Goal: Transaction & Acquisition: Purchase product/service

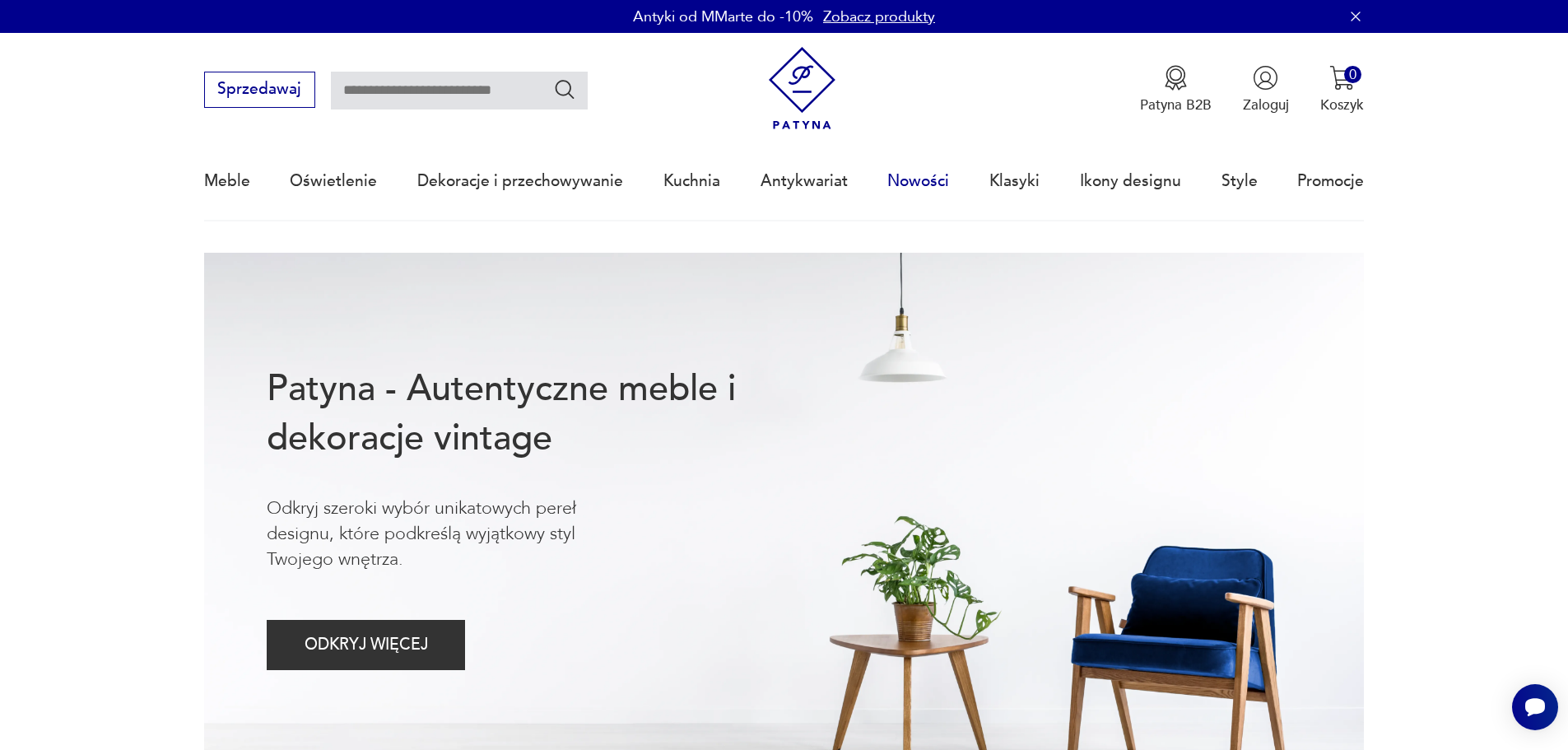
click at [929, 180] on link "Nowości" at bounding box center [918, 180] width 62 height 76
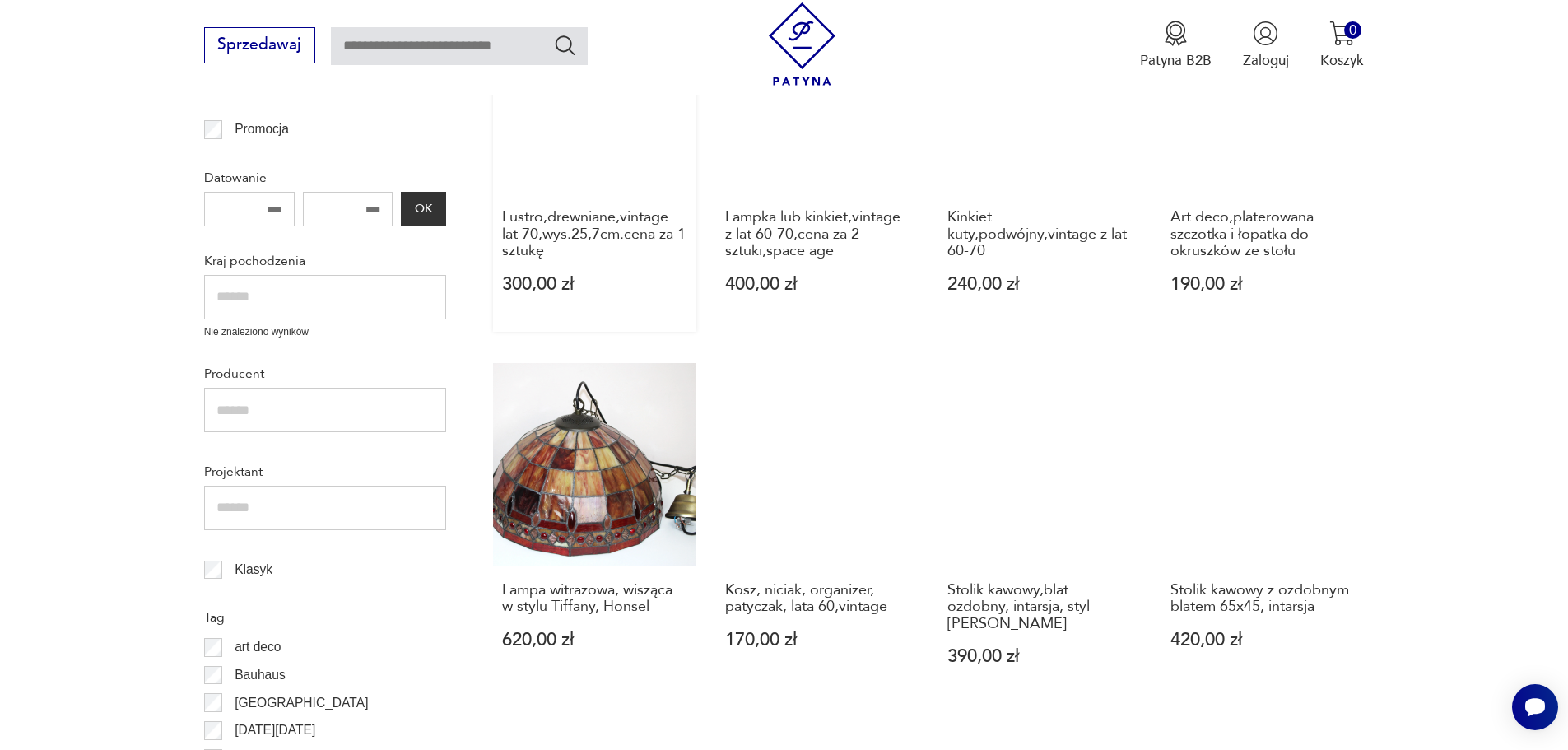
scroll to position [607, 0]
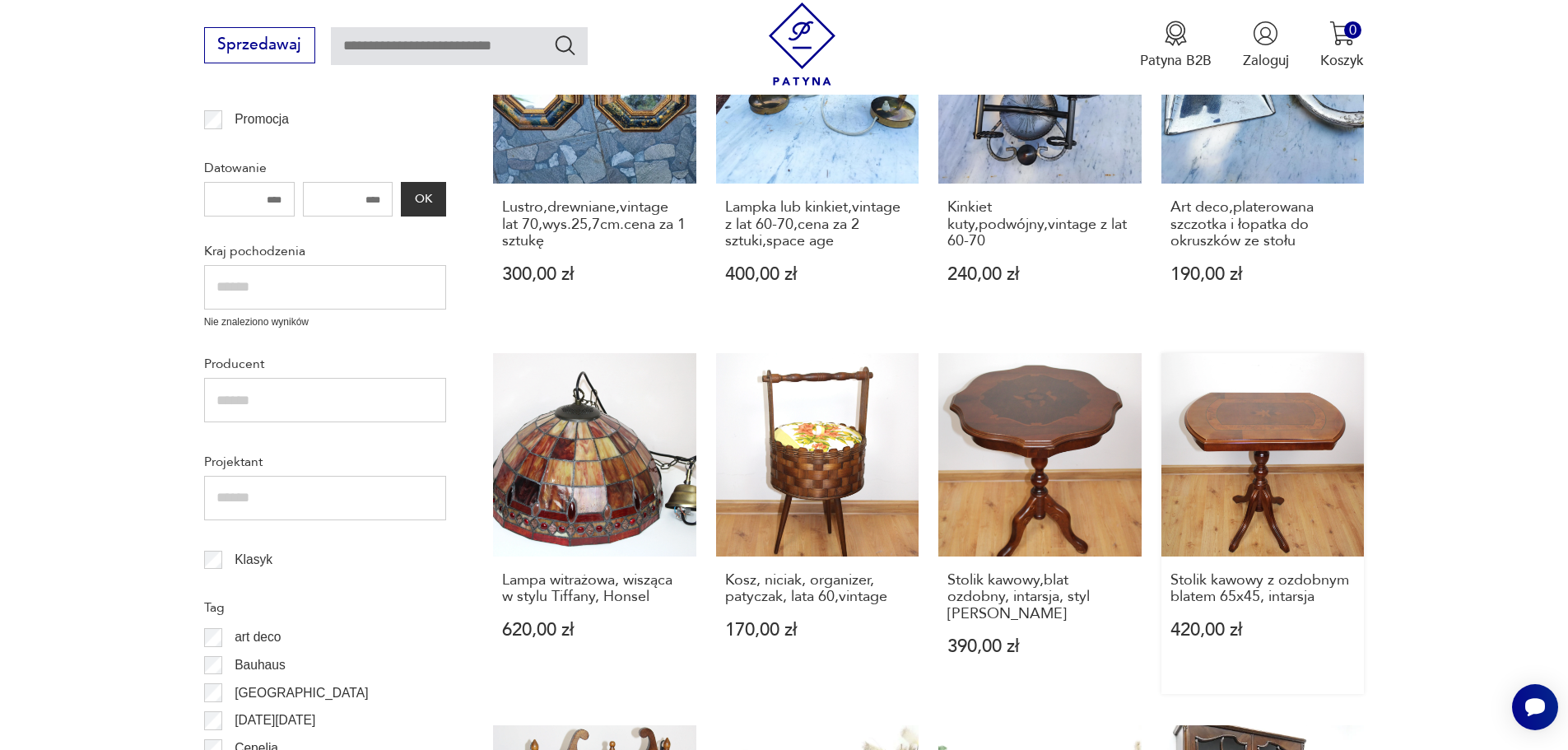
click at [1294, 413] on link "Stolik kawowy z ozdobnym blatem 65x45, intarsja 420,00 zł" at bounding box center [1263, 524] width 203 height 341
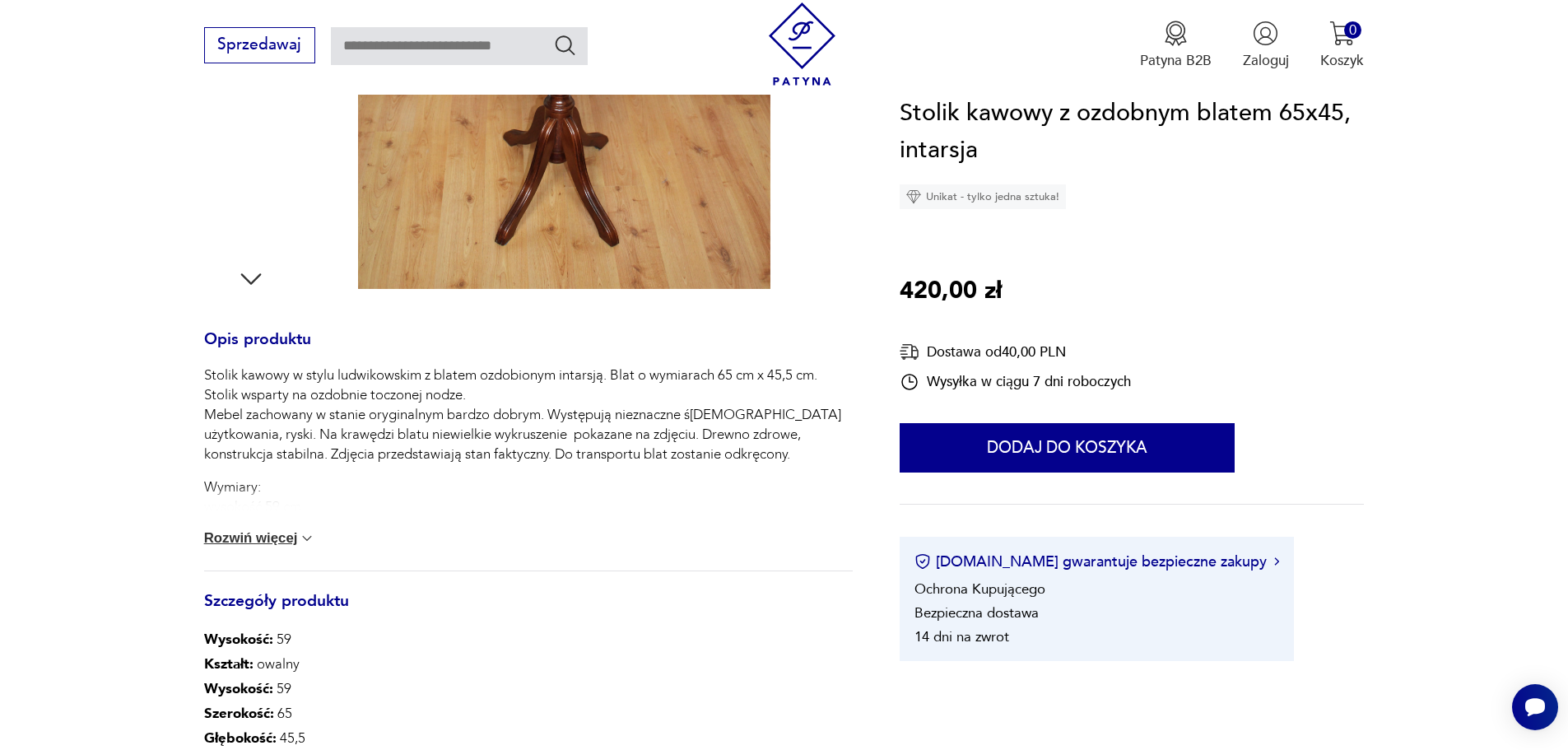
scroll to position [247, 0]
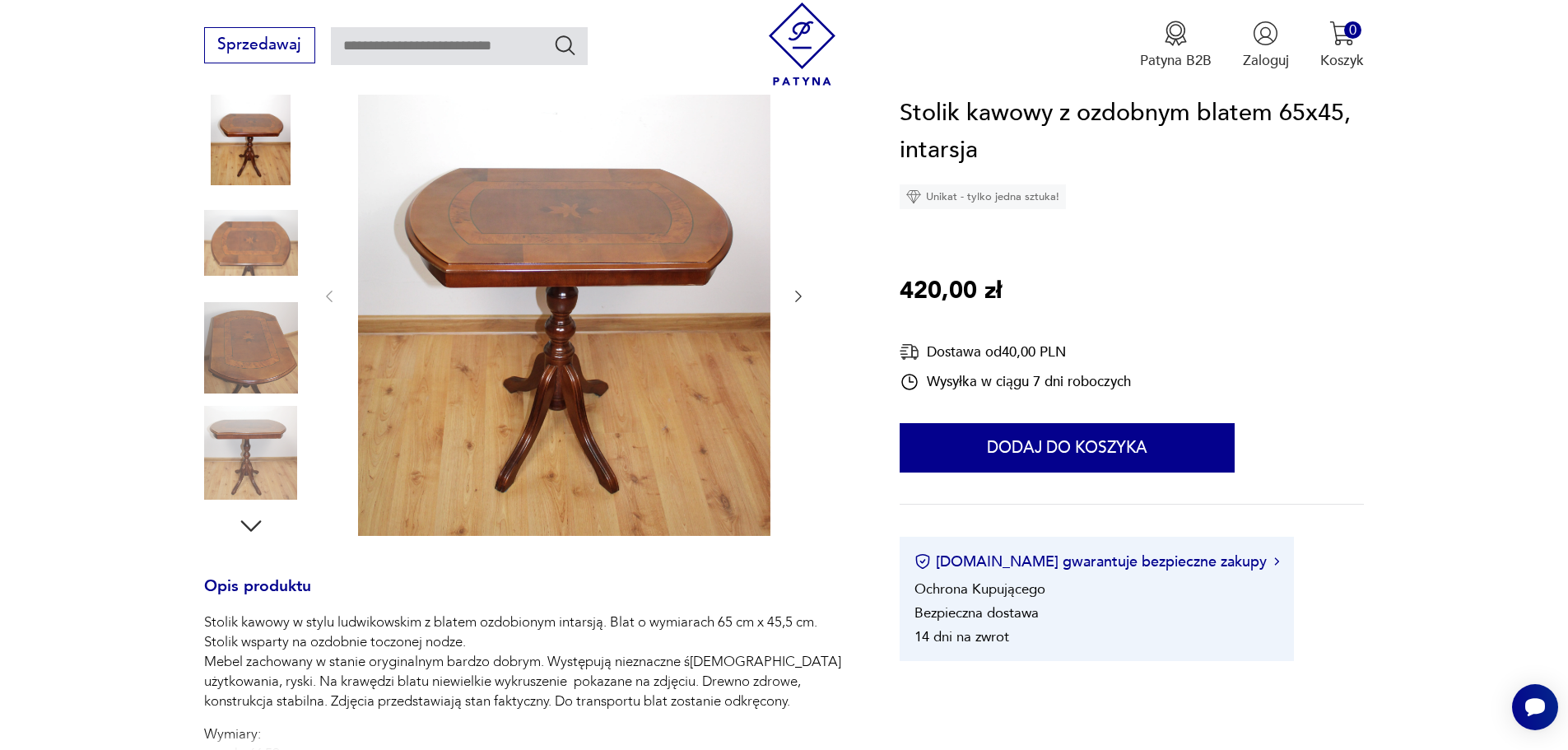
click at [798, 290] on icon "button" at bounding box center [798, 296] width 16 height 16
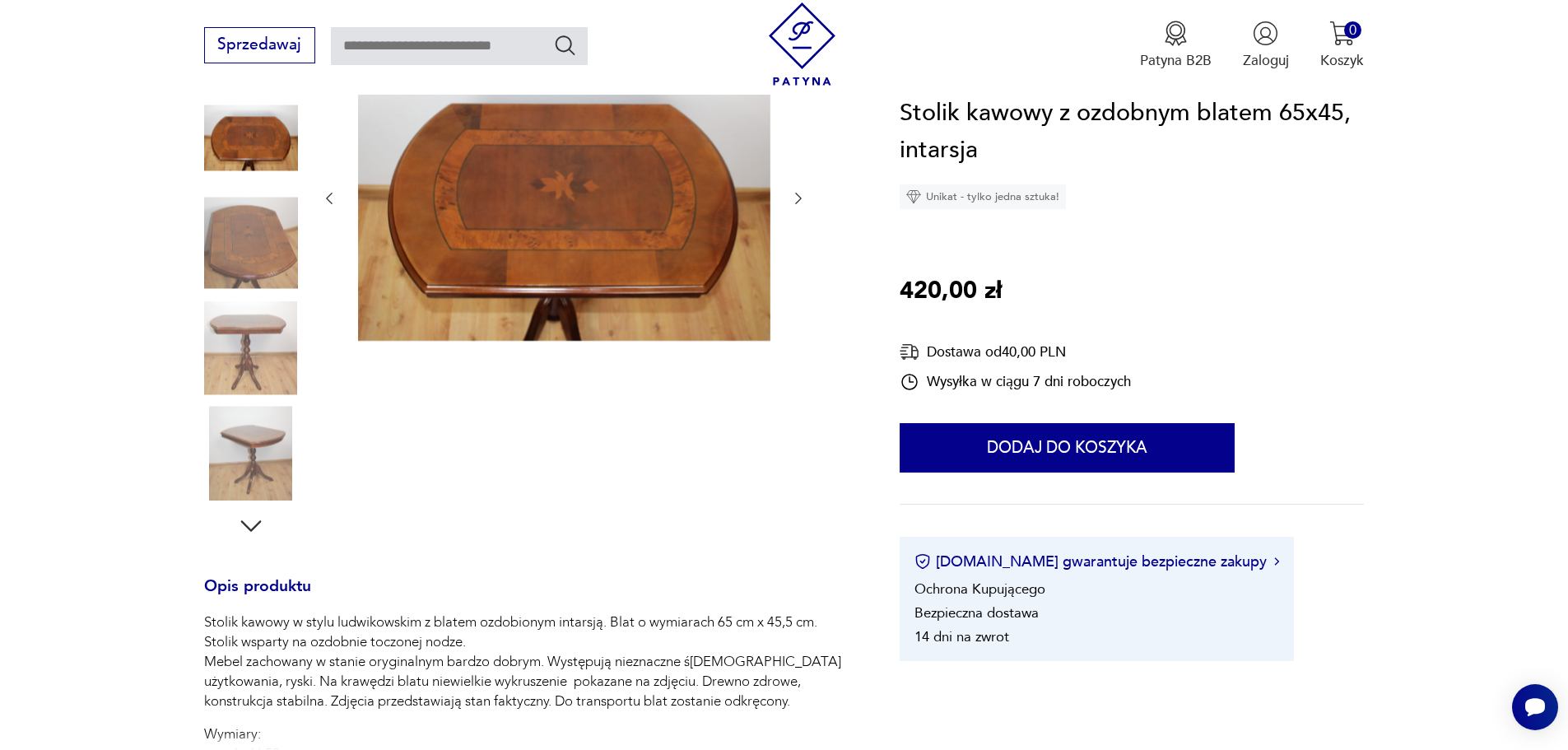
click at [798, 191] on icon "button" at bounding box center [798, 199] width 16 height 16
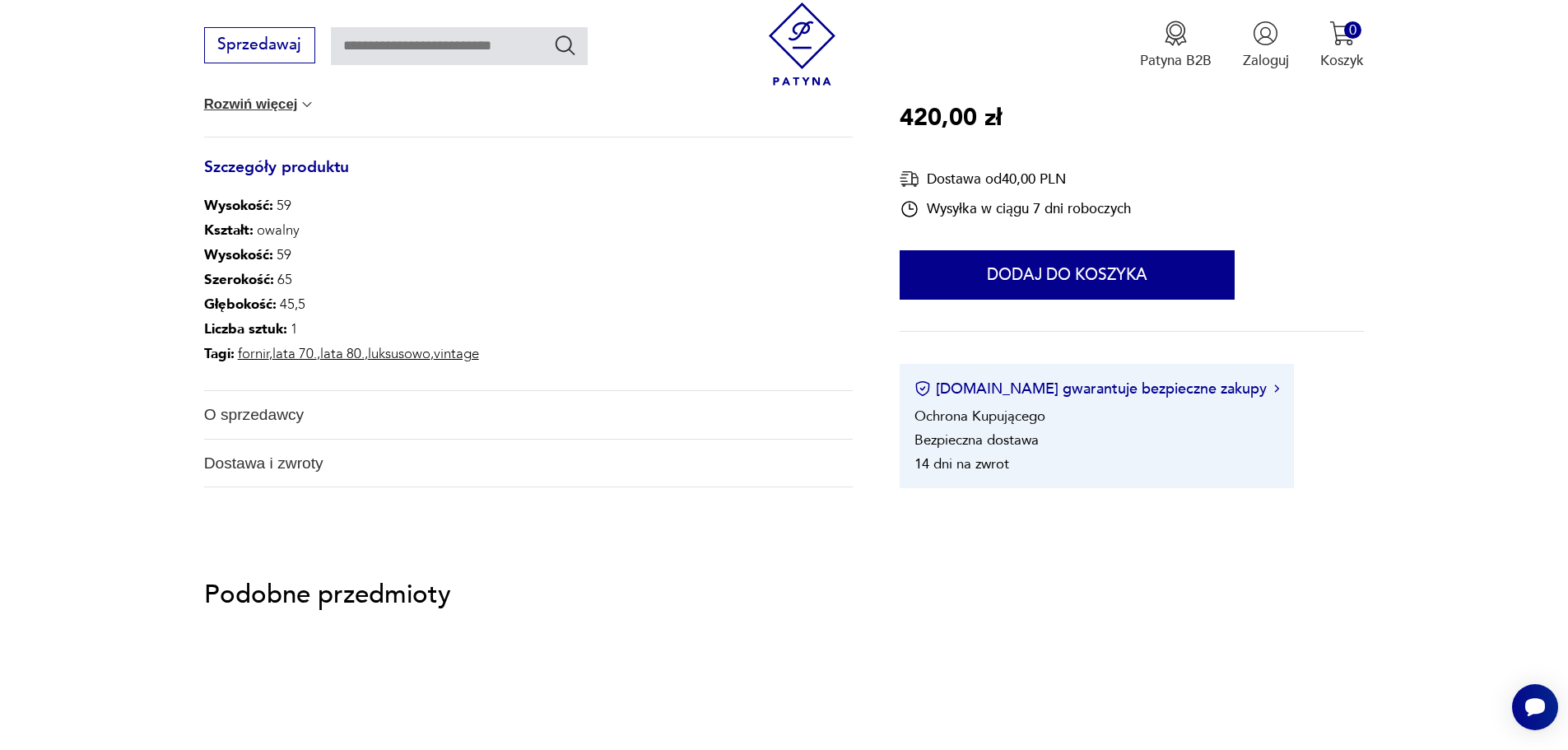
scroll to position [823, 0]
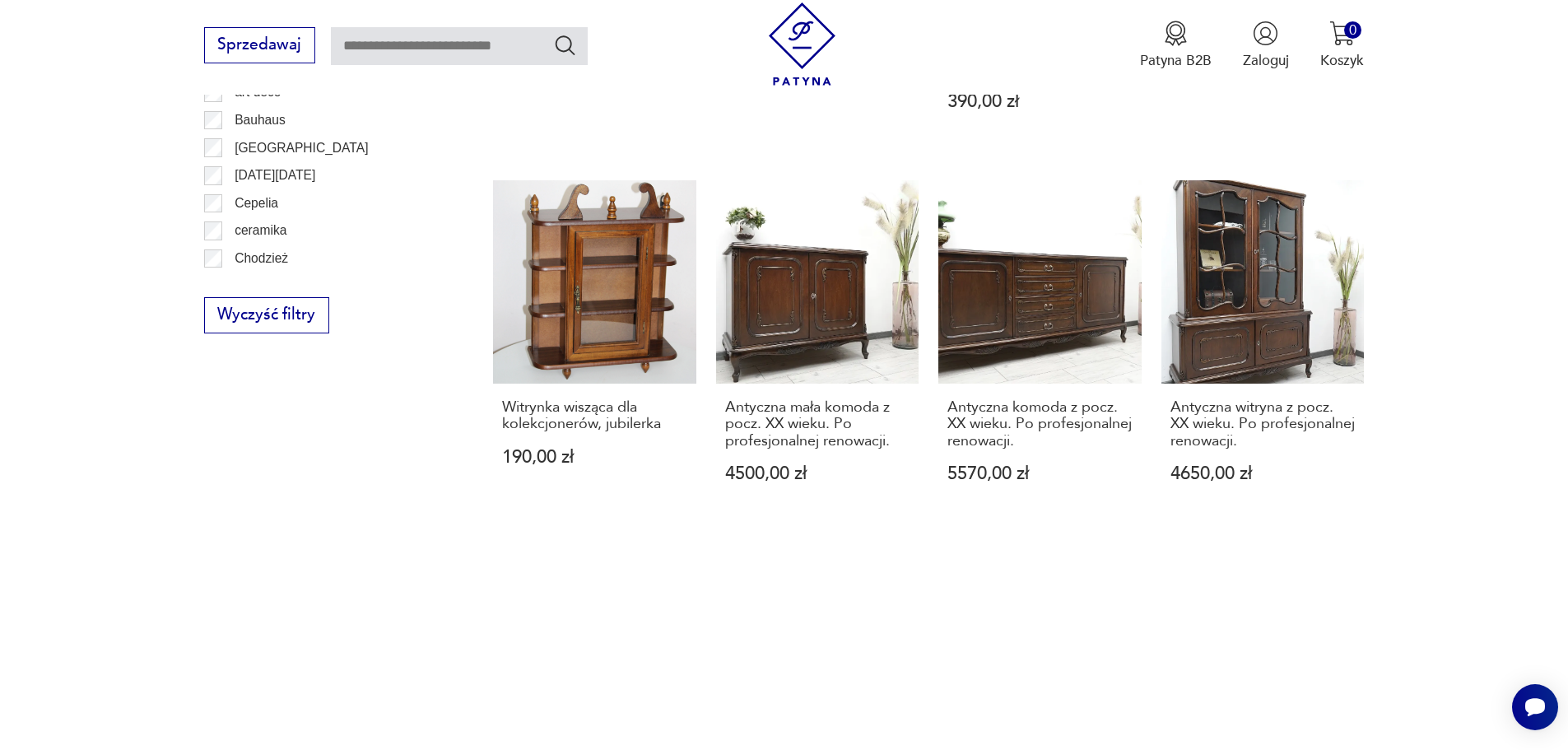
scroll to position [1153, 0]
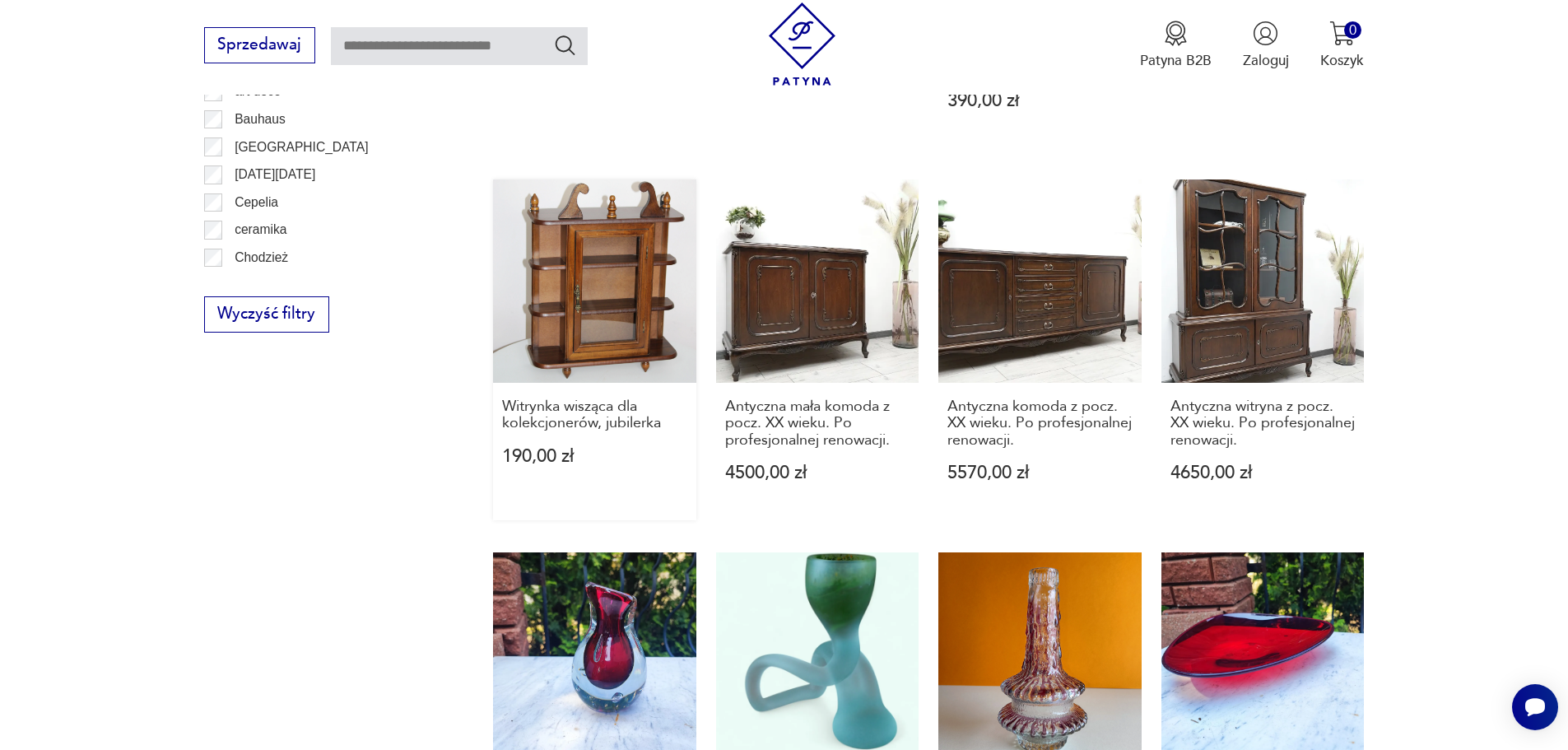
click at [588, 354] on link "Witrynka wisząca dla kolekcjonerów, jubilerka 190,00 zł" at bounding box center [594, 350] width 203 height 341
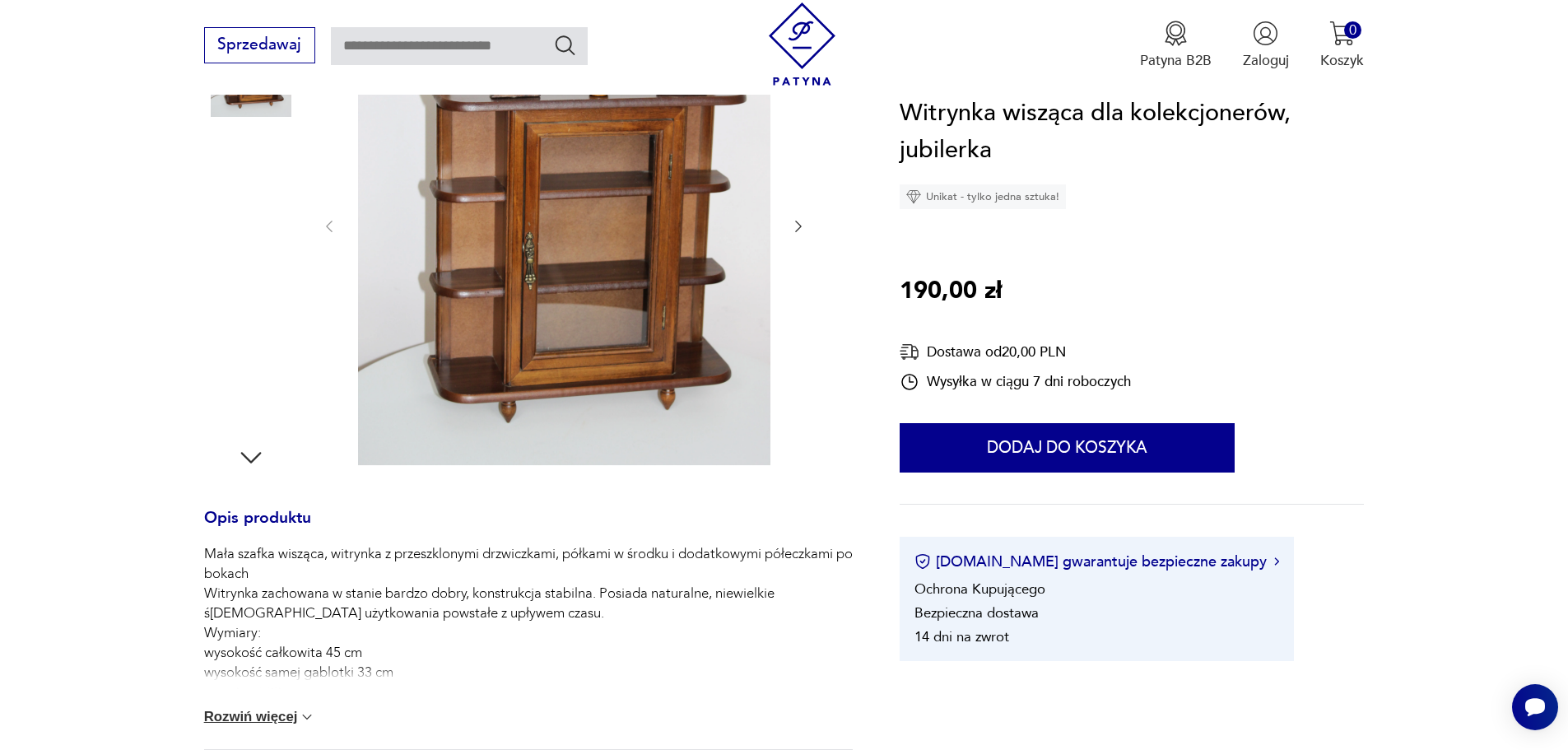
scroll to position [494, 0]
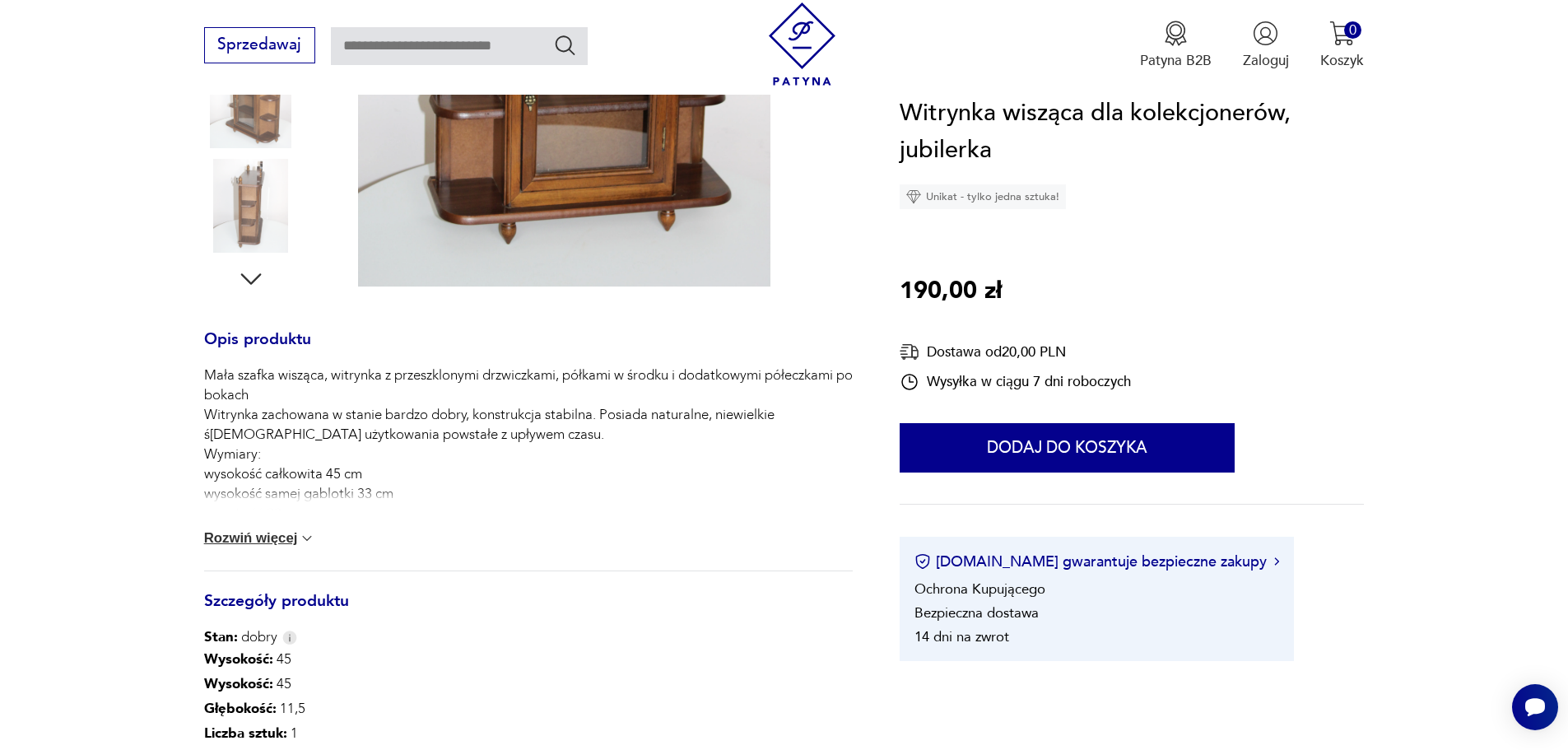
click at [241, 529] on div "Mała szafka wisząca, witrynka z przeszklonymi drzwiczkami, półkami w środku i d…" at bounding box center [528, 467] width 649 height 205
click at [282, 540] on button "Rozwiń więcej" at bounding box center [260, 539] width 112 height 16
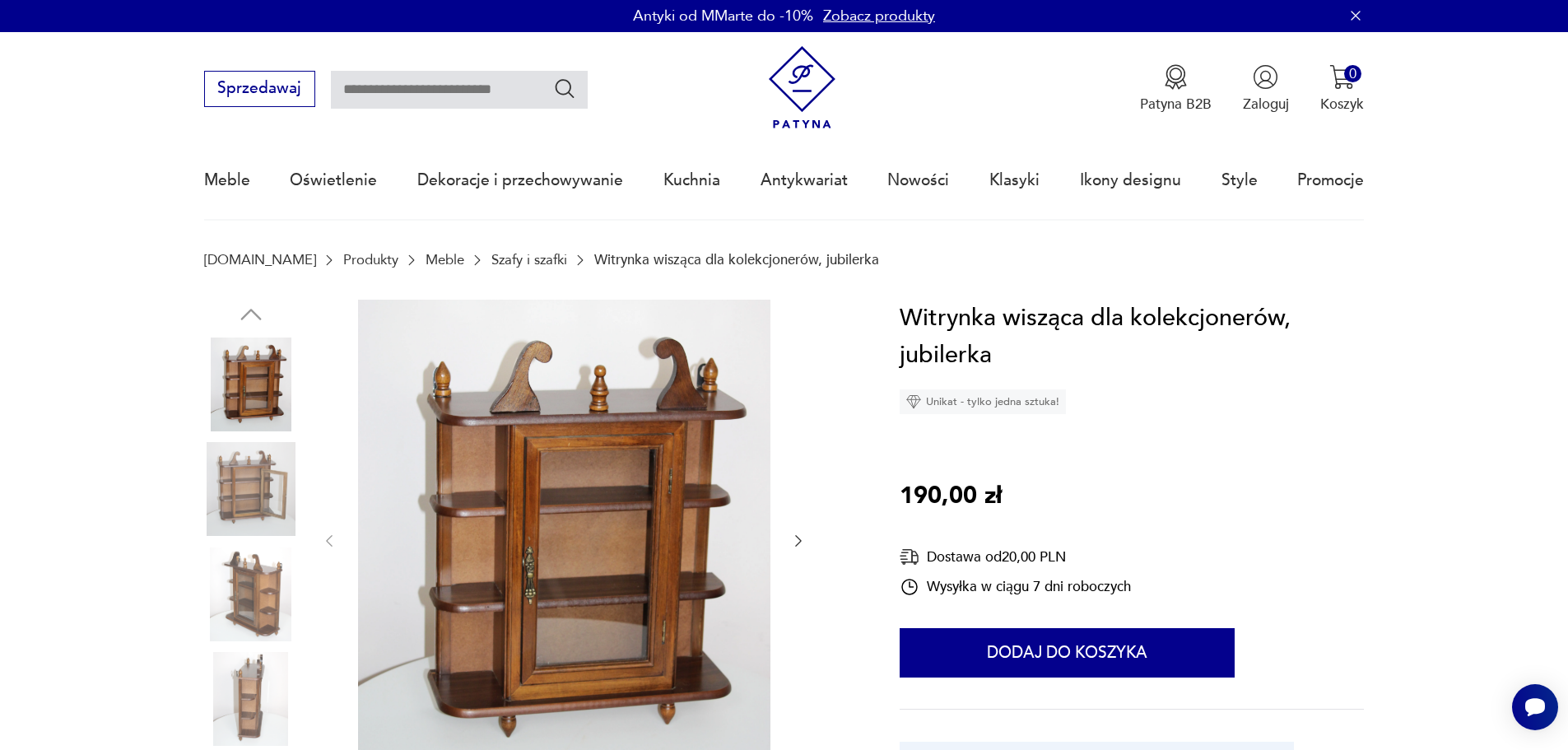
scroll to position [0, 0]
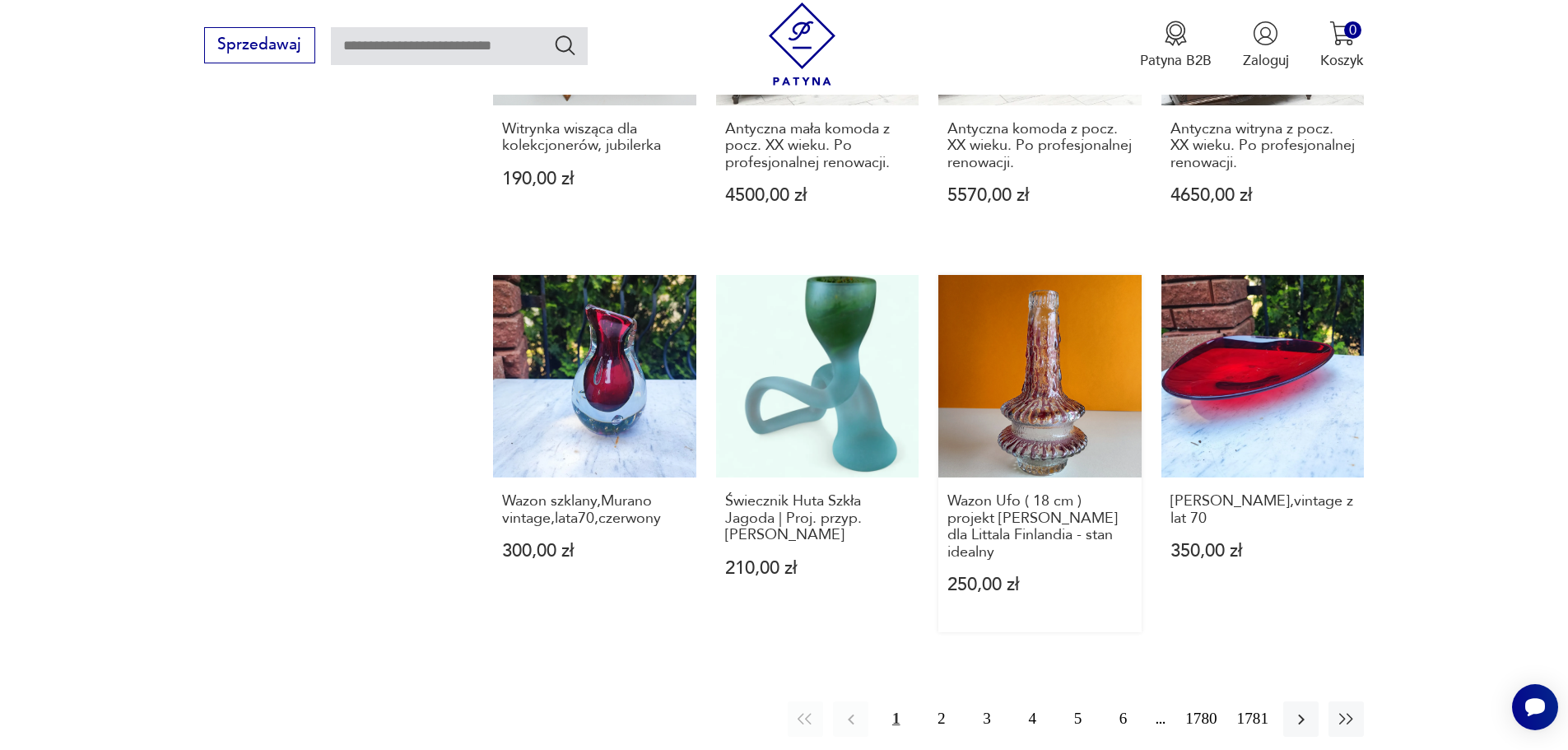
scroll to position [1101, 0]
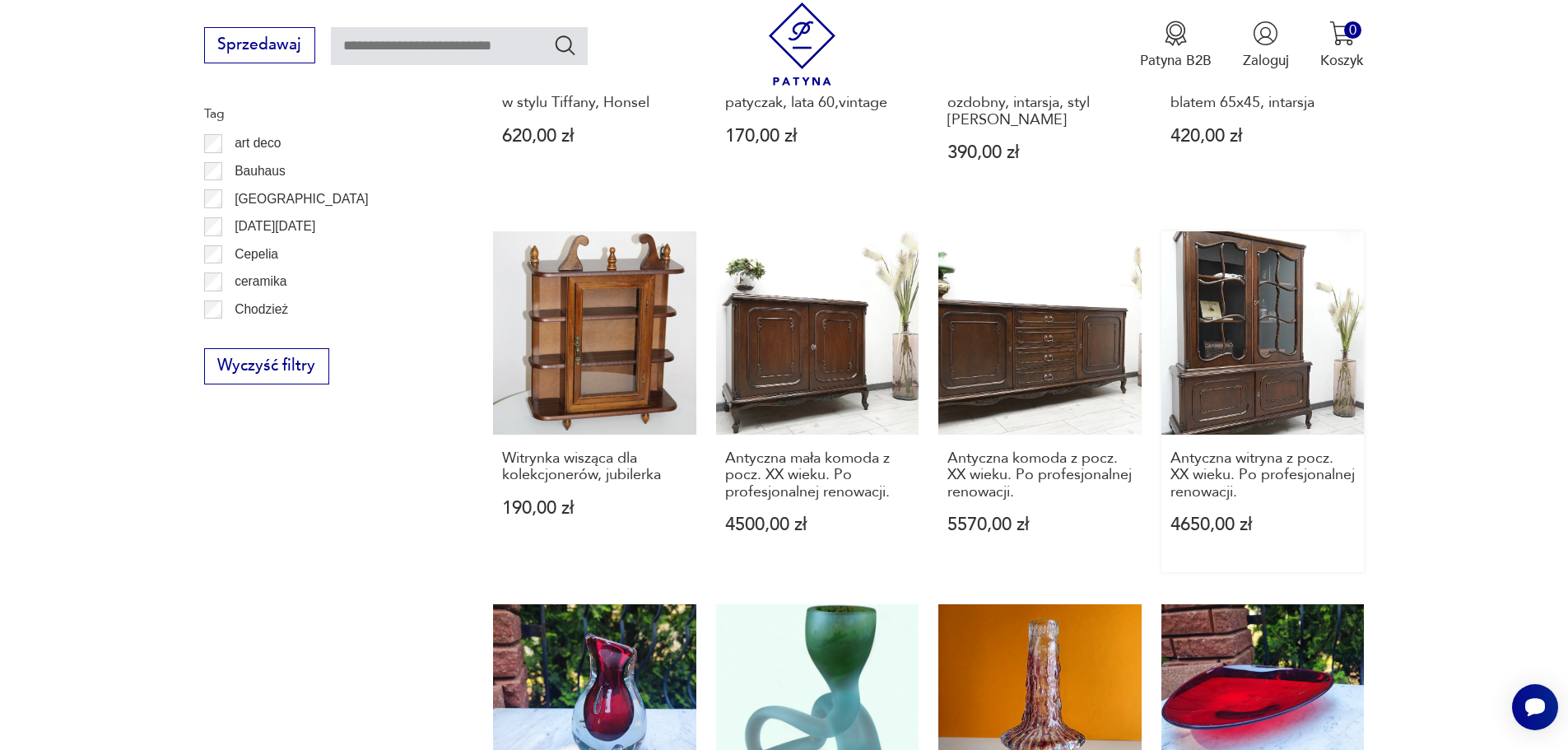
click at [1269, 317] on link "Antyczna witryna z pocz. XX wieku. Po profesjonalnej renowacji. 4650,00 zł" at bounding box center [1263, 402] width 203 height 341
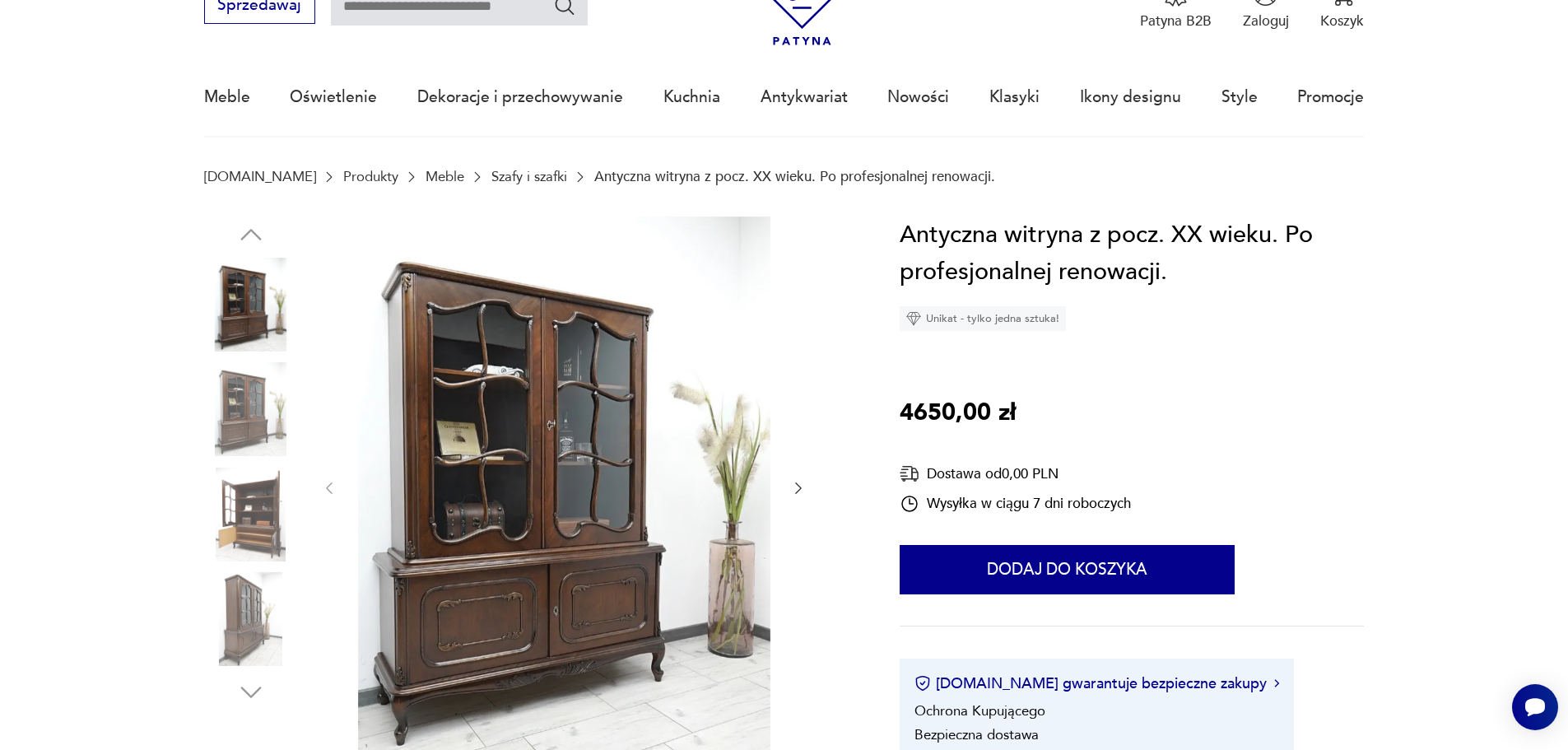
scroll to position [165, 0]
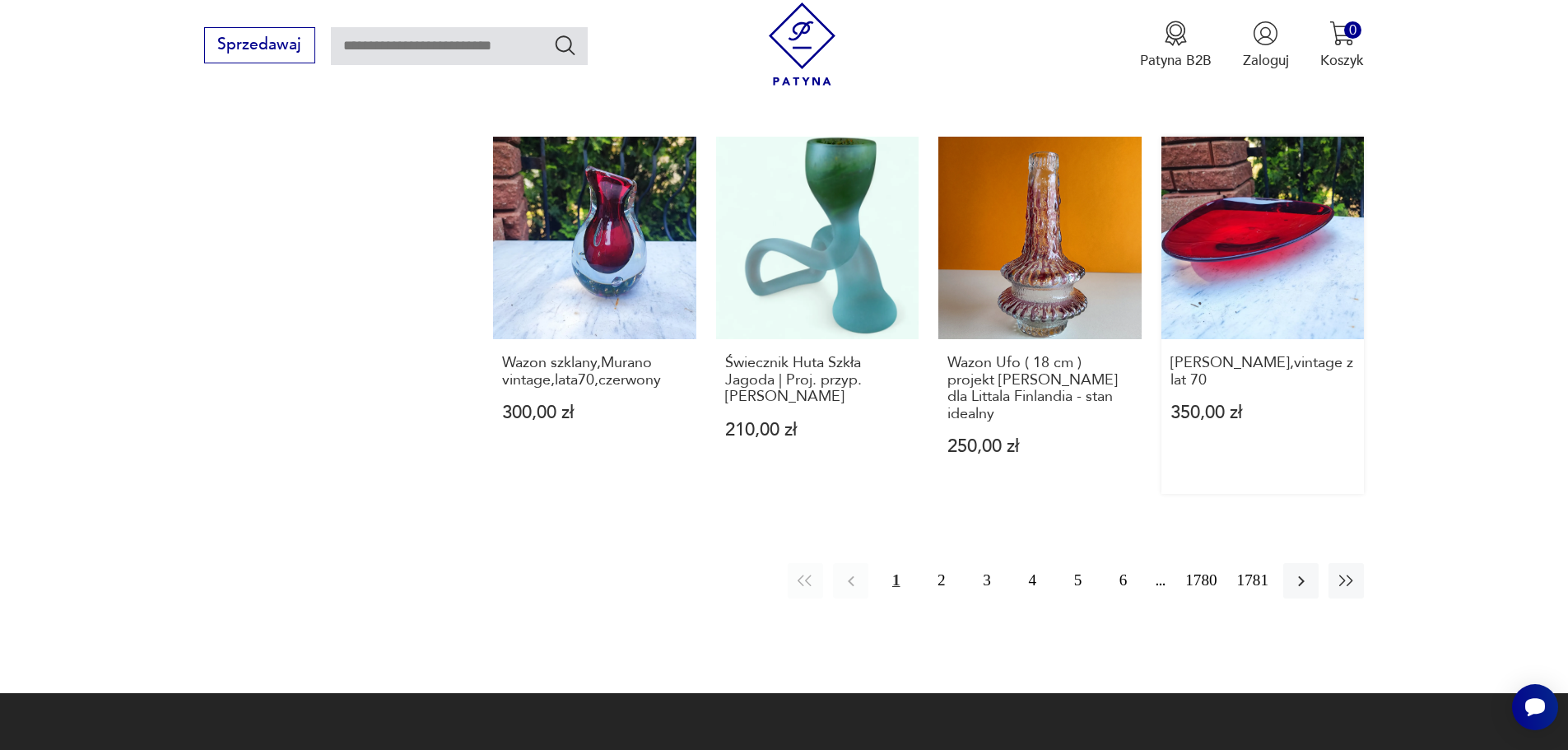
scroll to position [1759, 0]
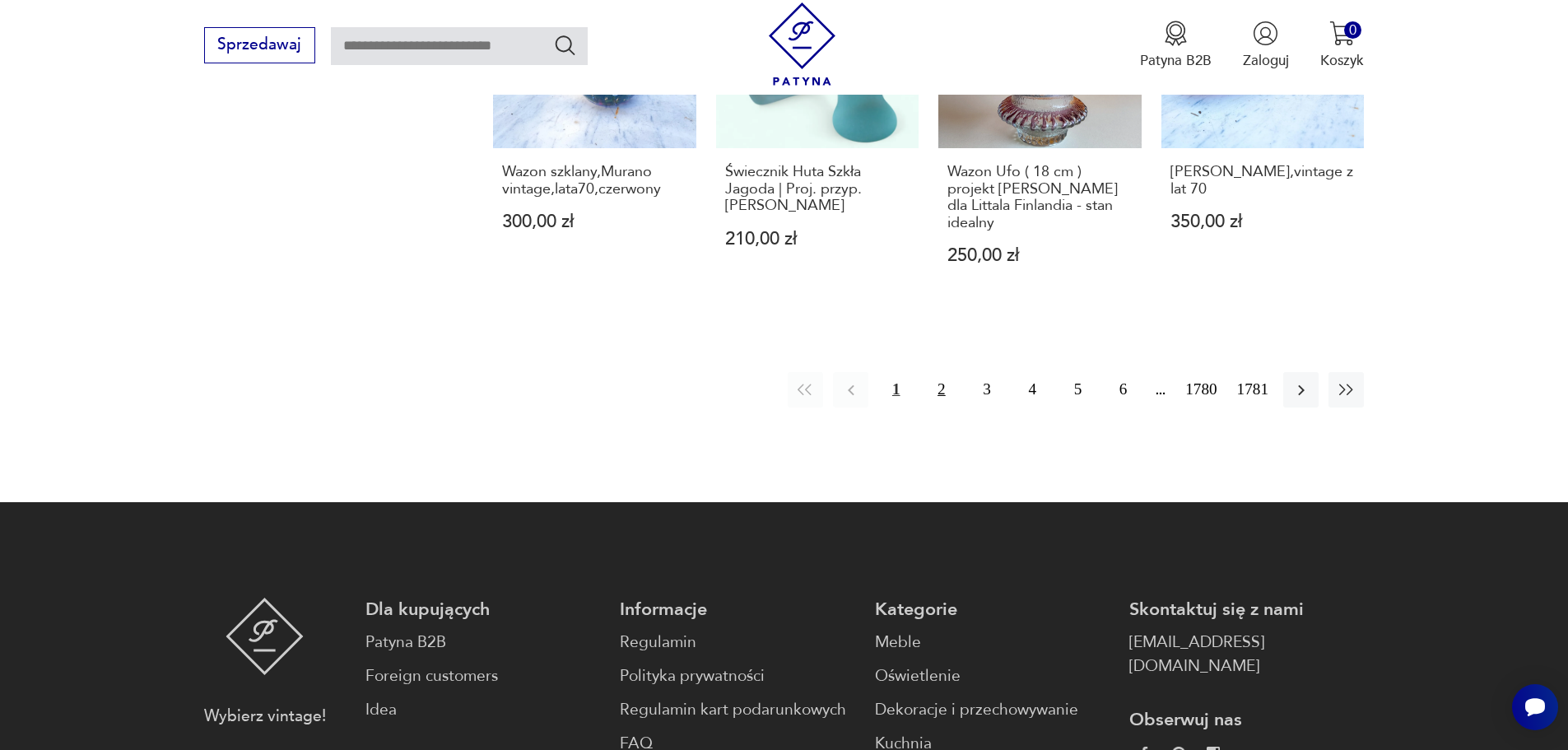
click at [939, 385] on button "2" at bounding box center [940, 389] width 36 height 36
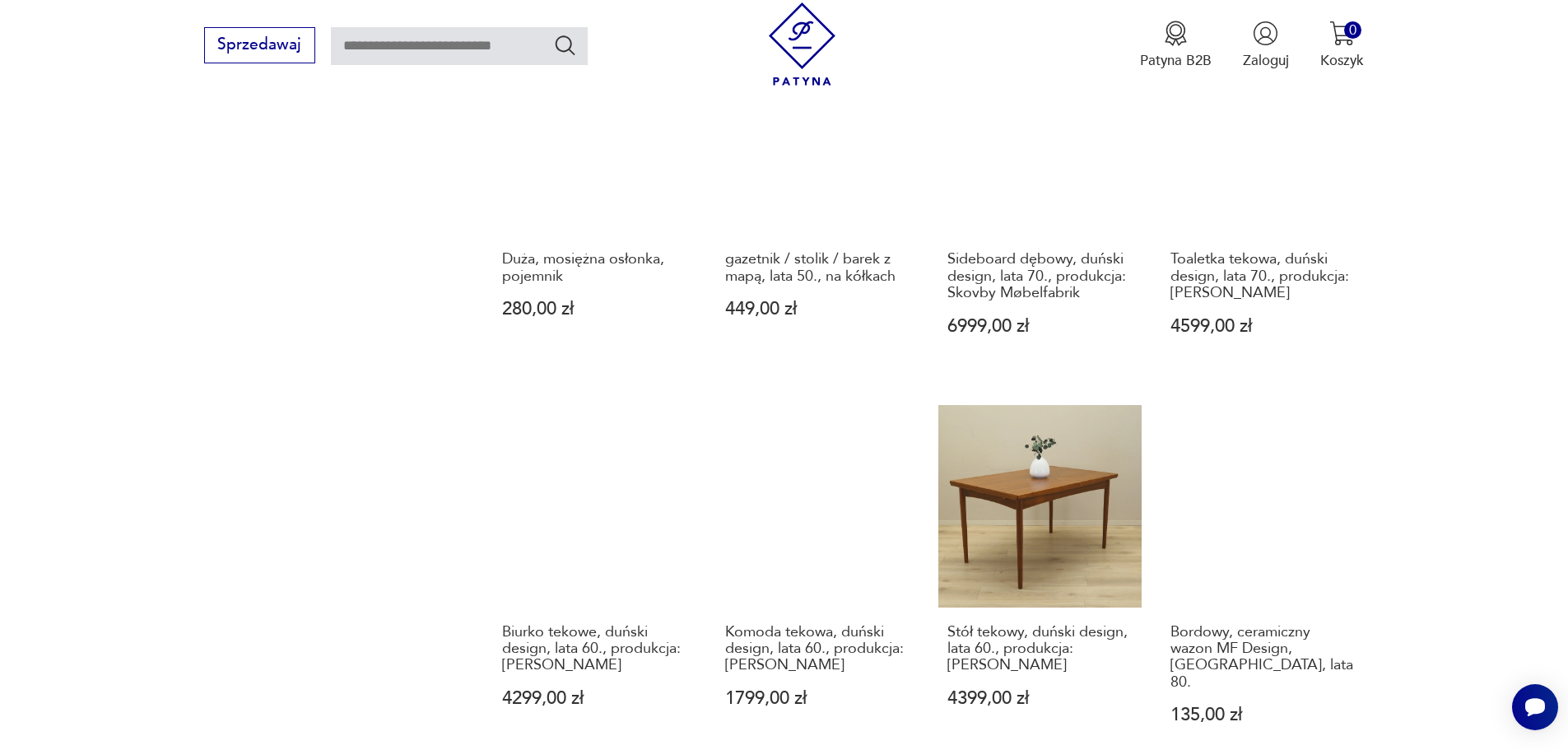
scroll to position [1596, 0]
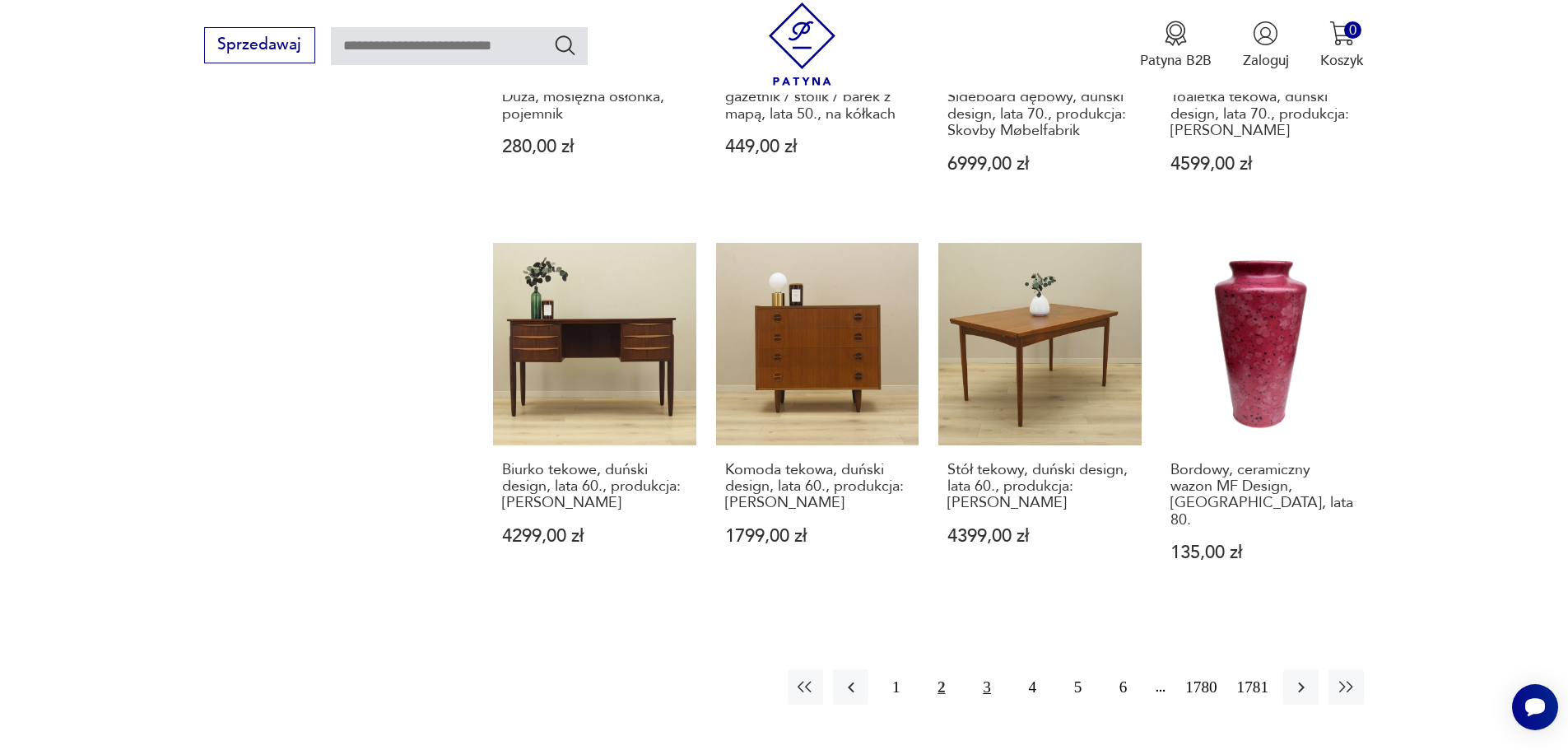
click at [984, 669] on button "3" at bounding box center [986, 686] width 36 height 36
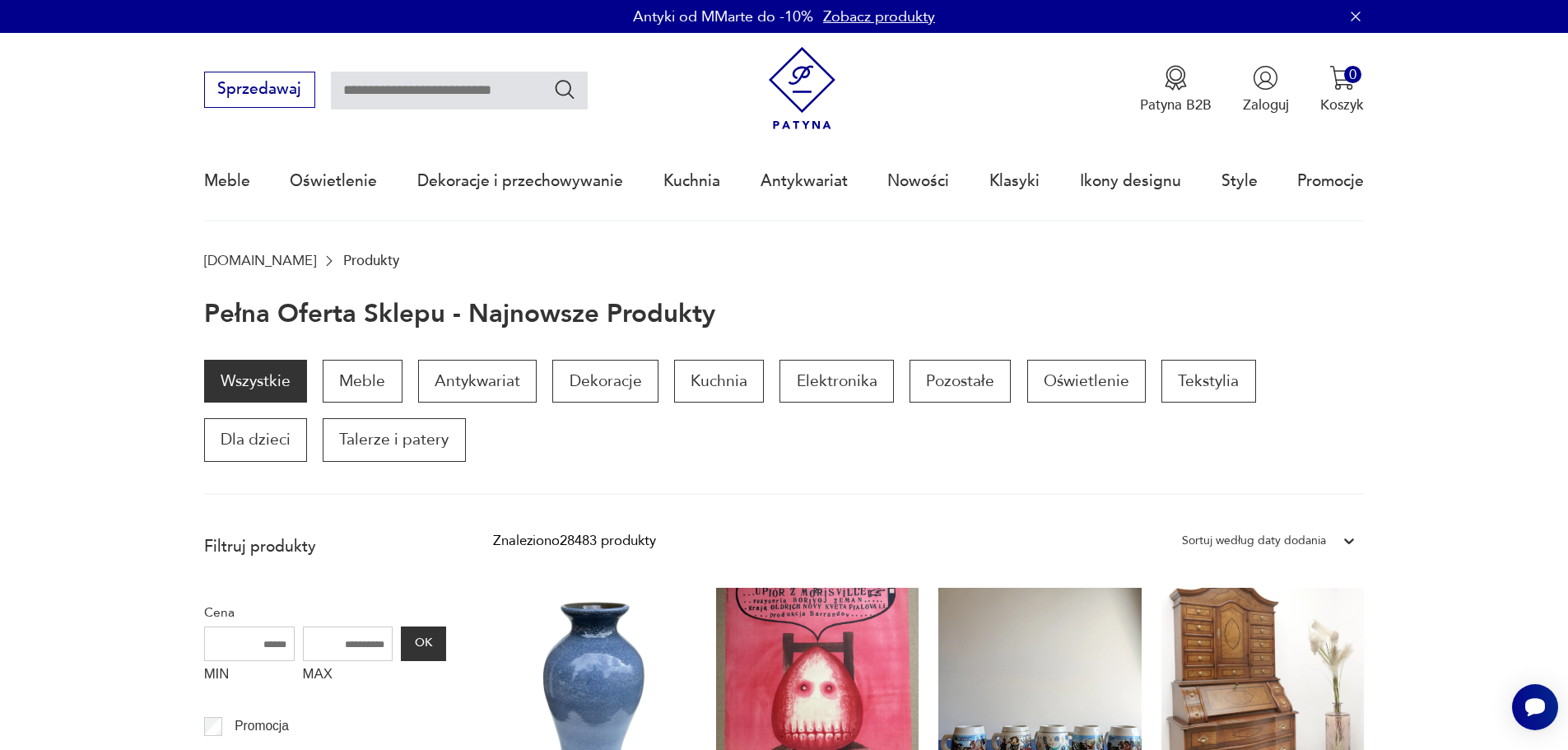
click at [469, 89] on input "text" at bounding box center [459, 91] width 257 height 38
type input "*****"
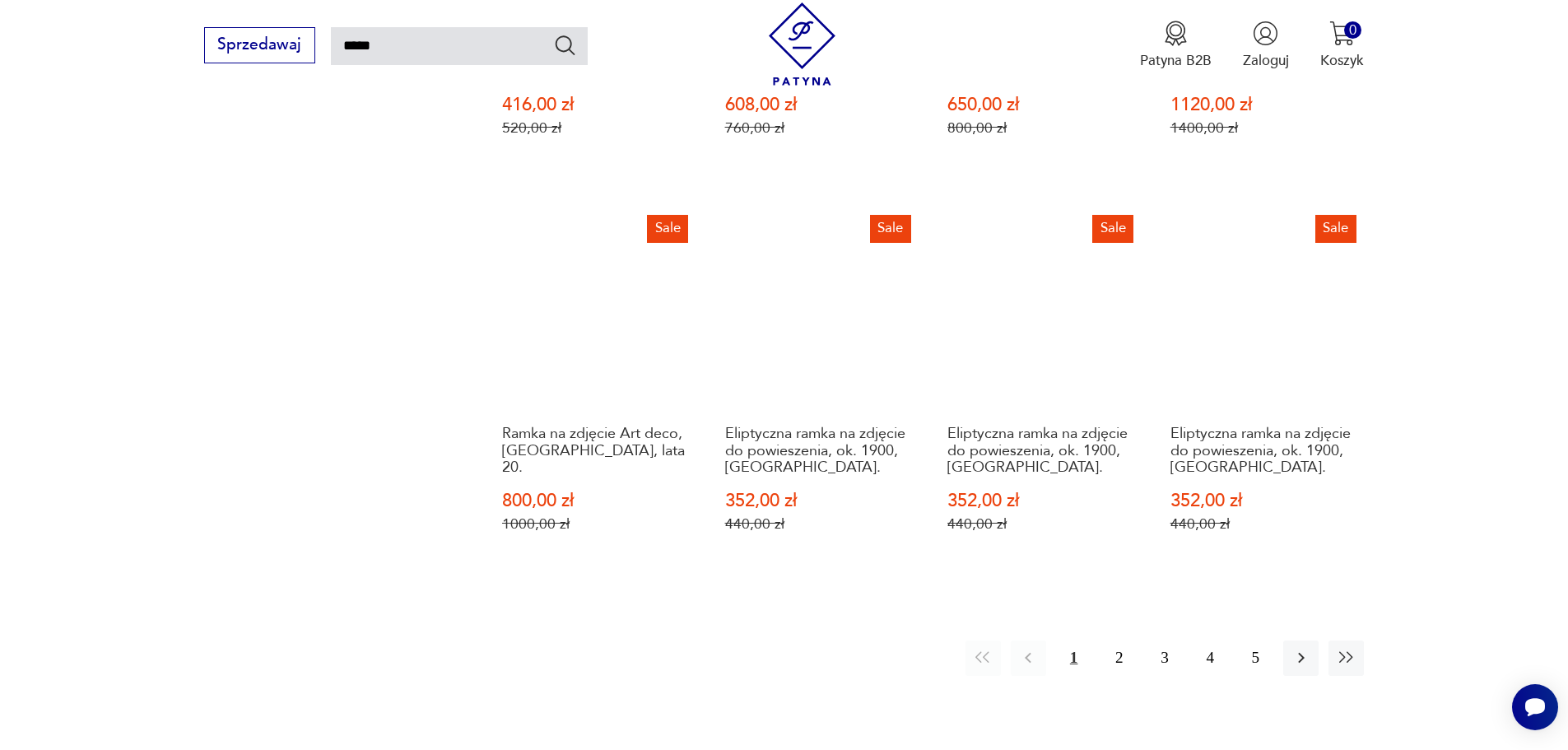
scroll to position [1412, 0]
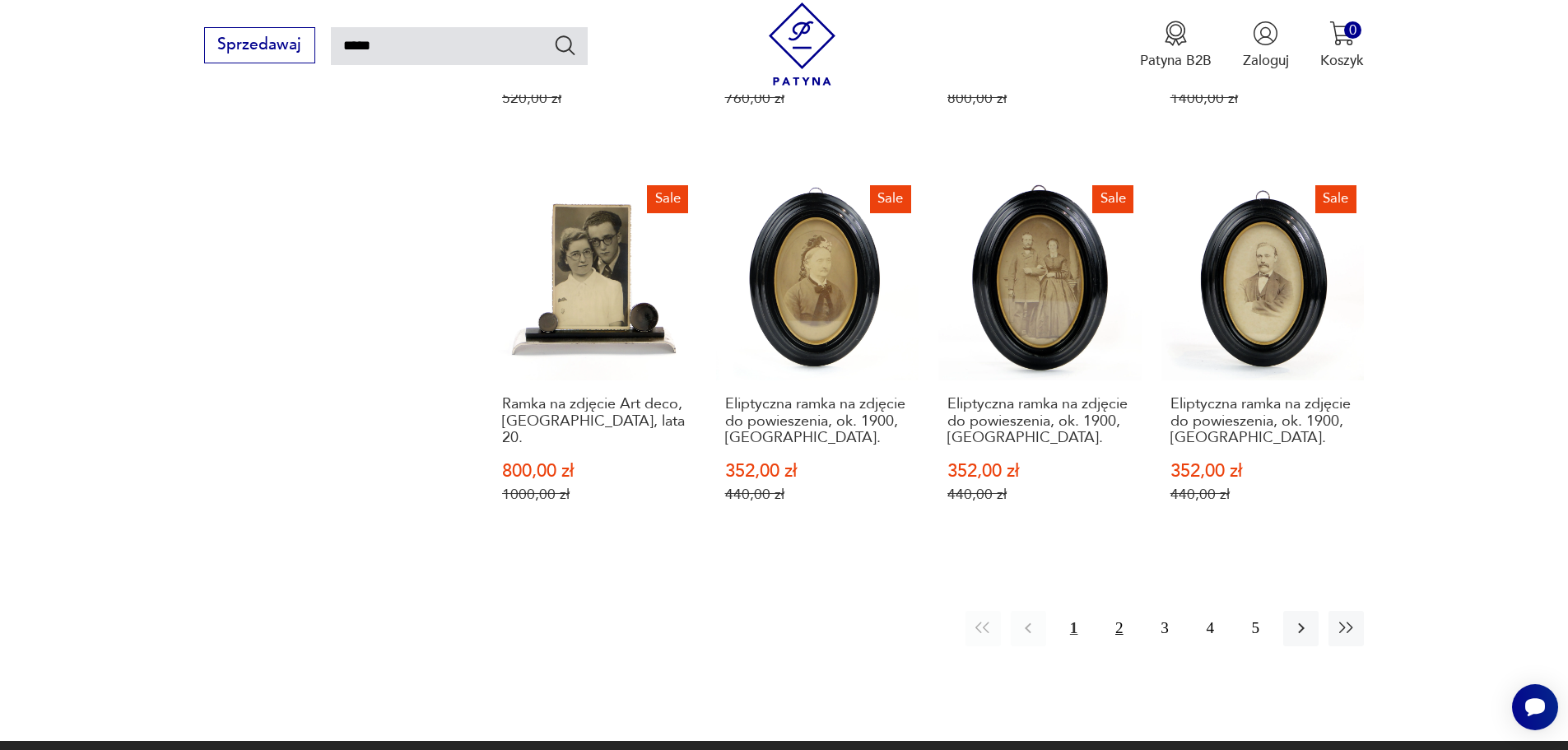
click at [1118, 611] on button "2" at bounding box center [1119, 628] width 36 height 36
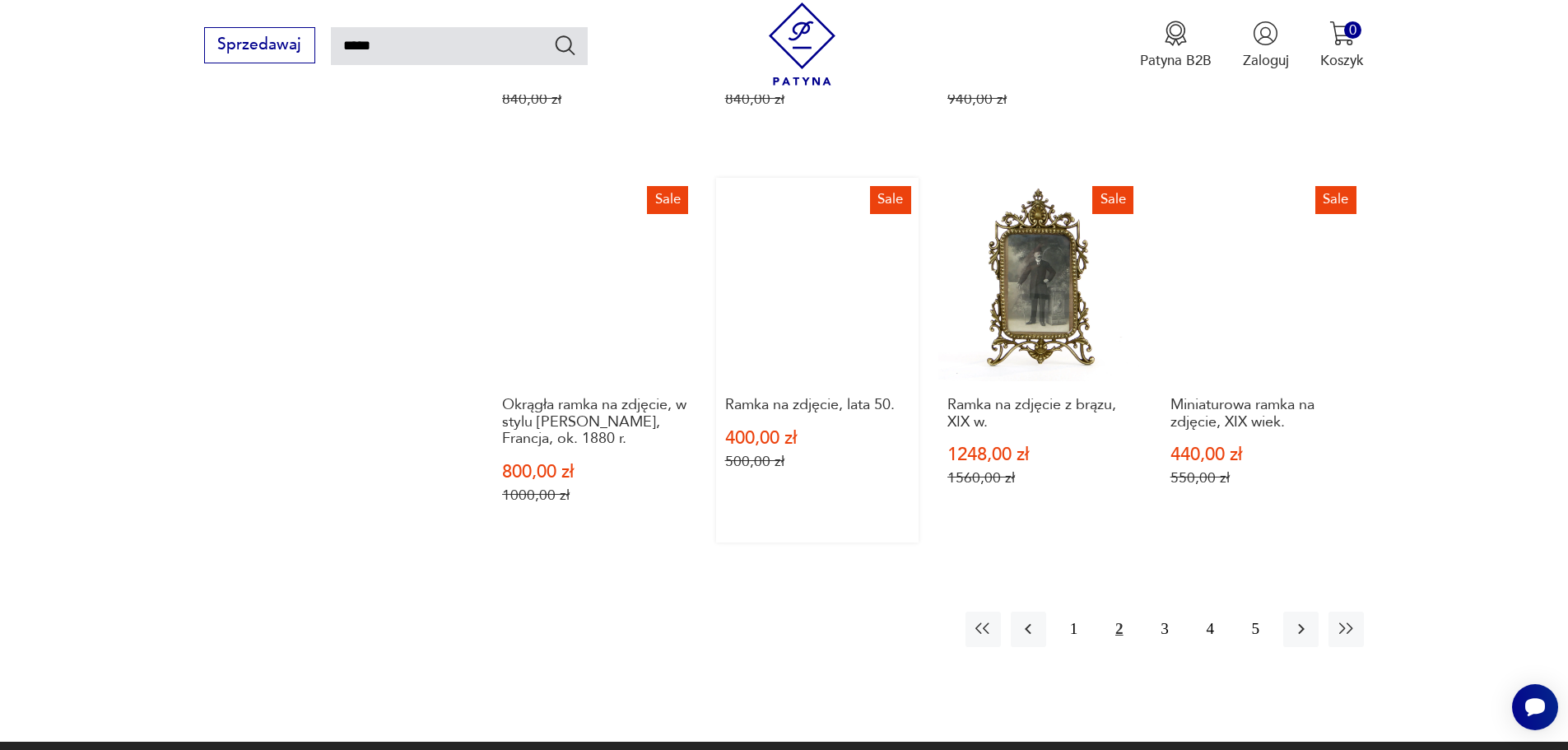
scroll to position [1412, 0]
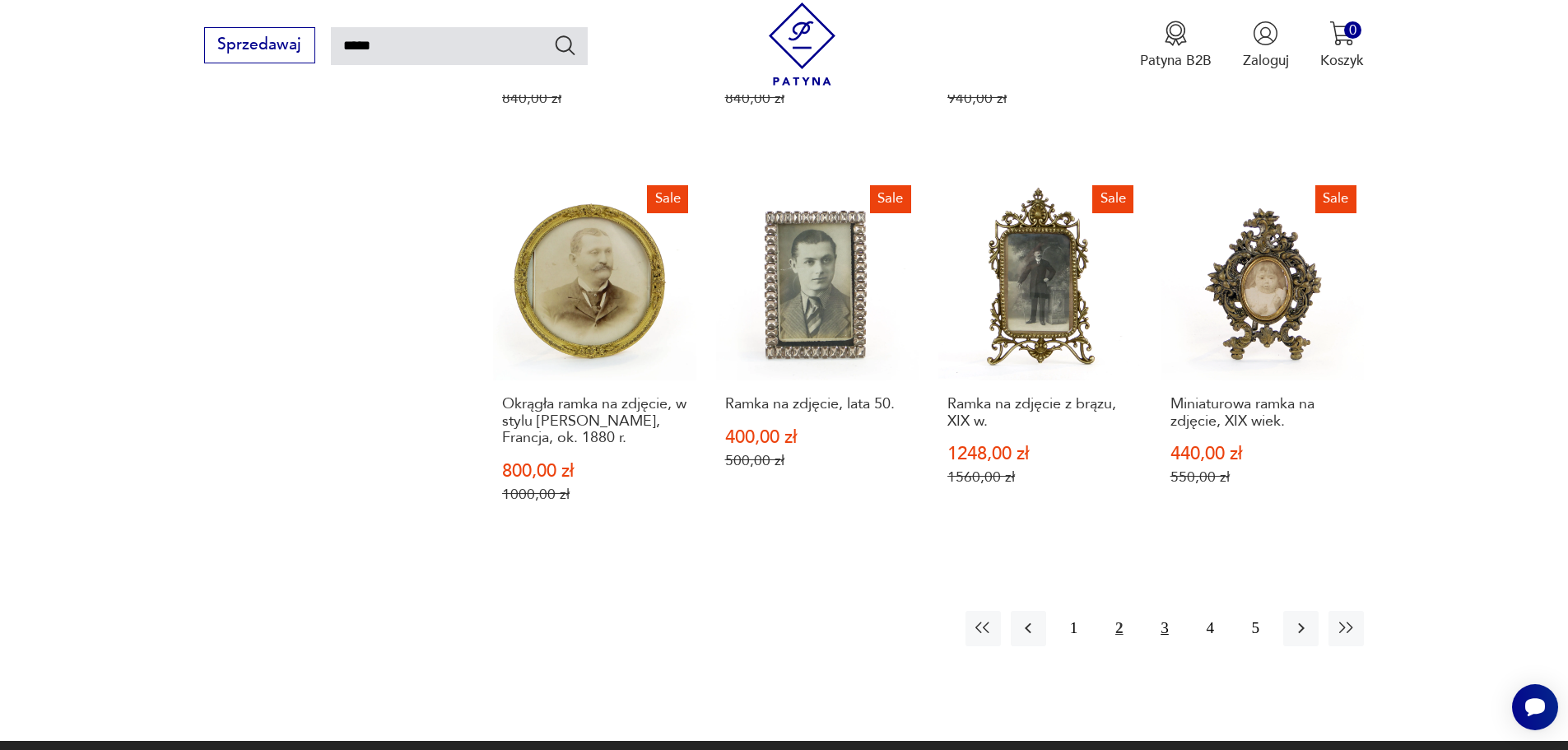
click at [1159, 620] on button "3" at bounding box center [1163, 628] width 36 height 36
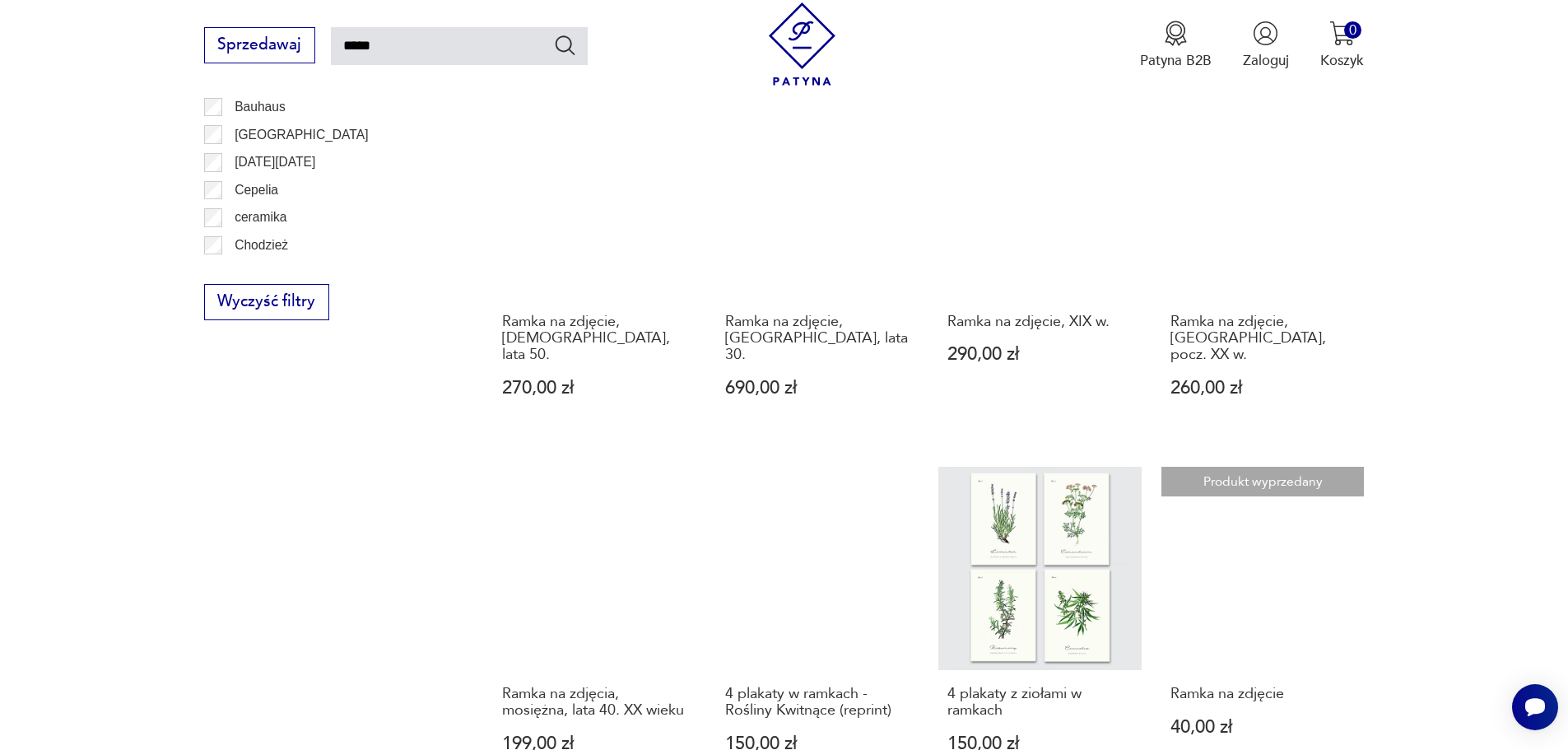
scroll to position [1083, 0]
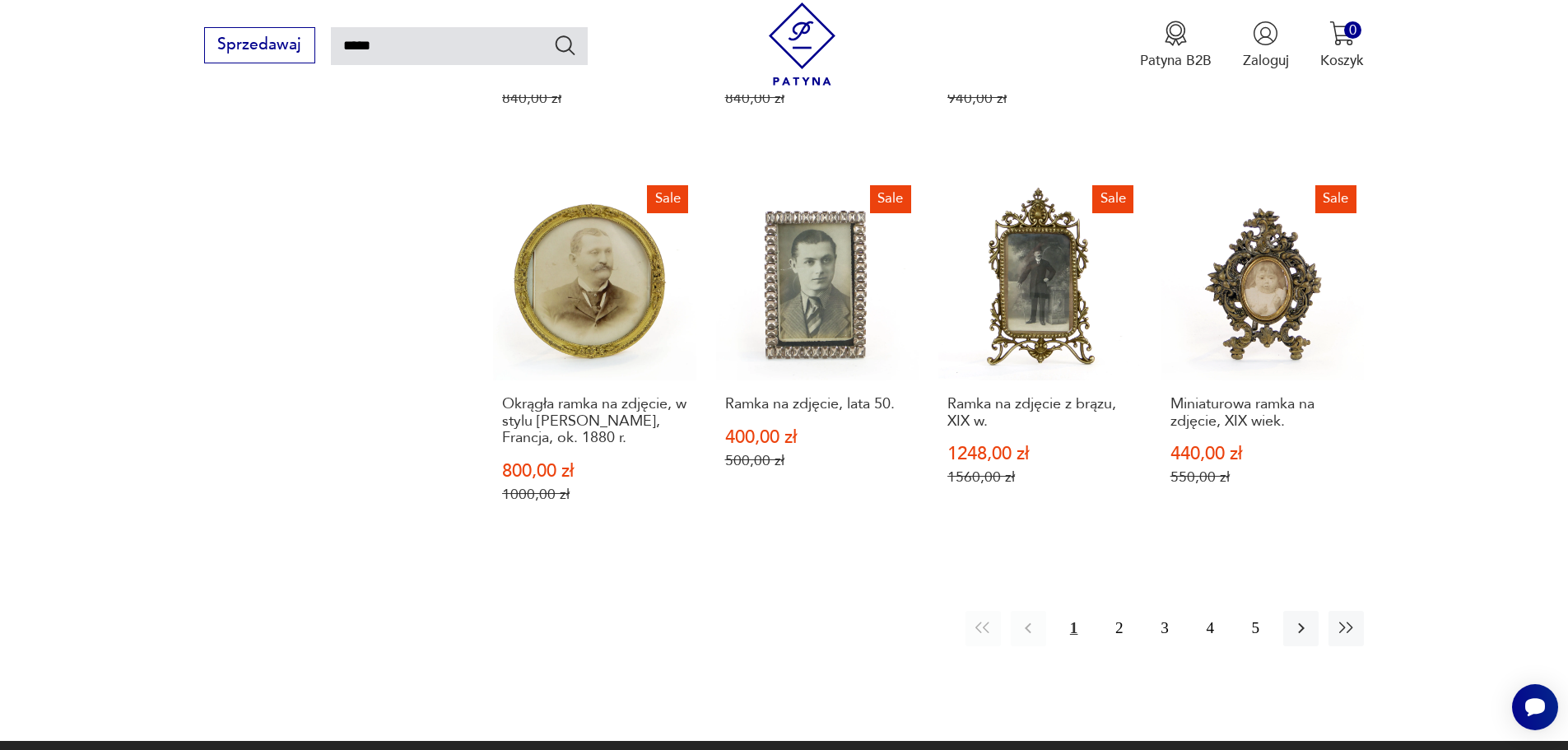
scroll to position [1412, 0]
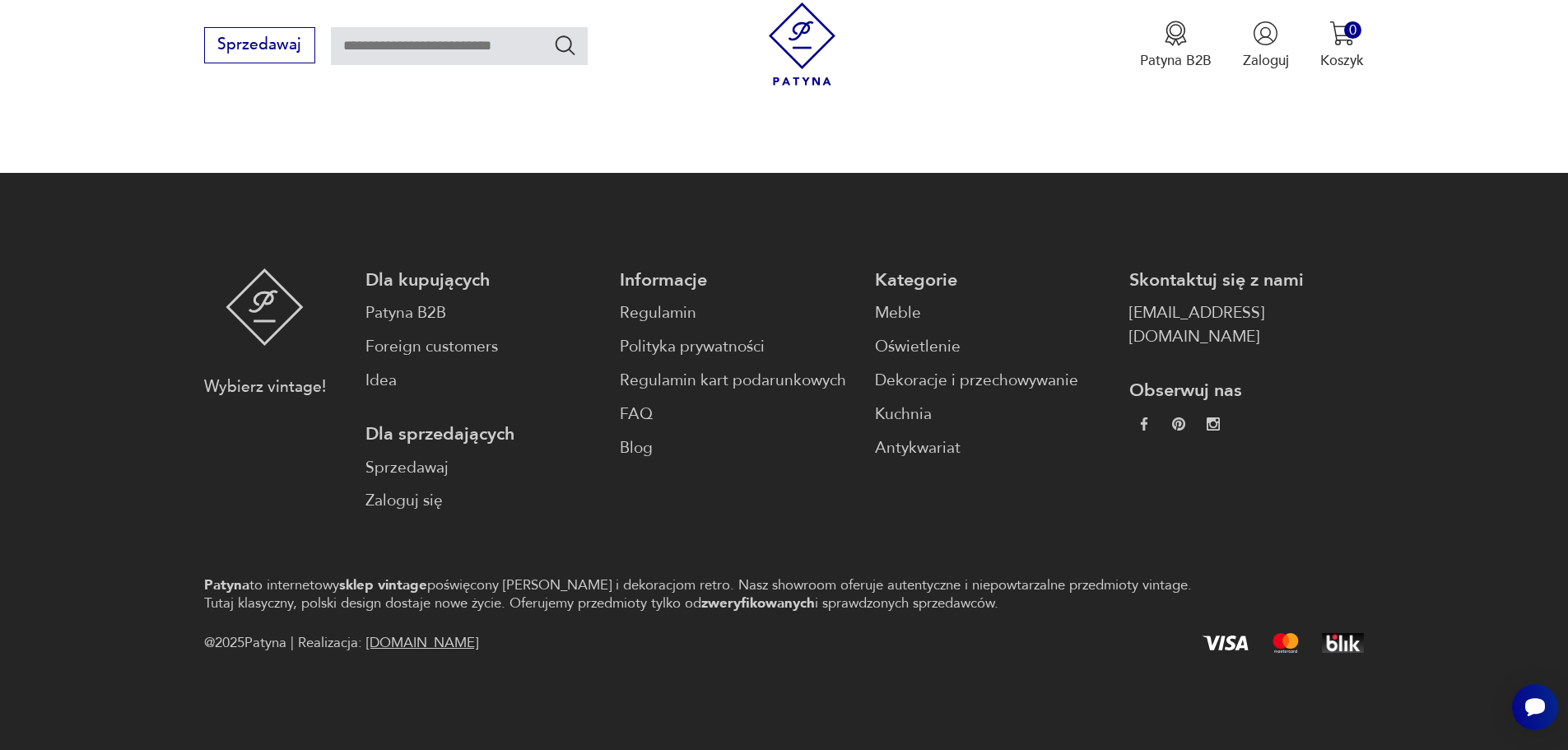
scroll to position [2089, 0]
